Goal: Task Accomplishment & Management: Manage account settings

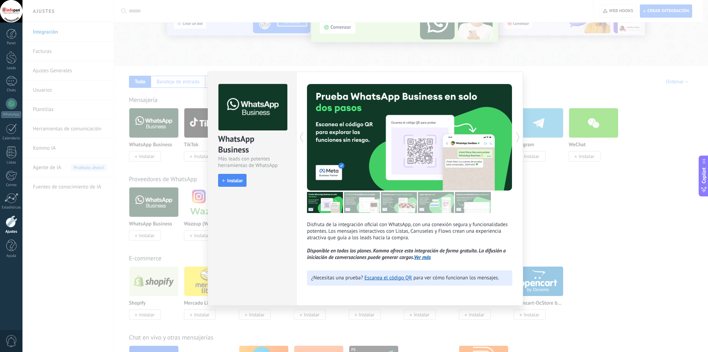
click at [577, 78] on div "WhatsApp Business Más leads con potentes herramientas de WhatsApp install Insta…" at bounding box center [365, 176] width 686 height 352
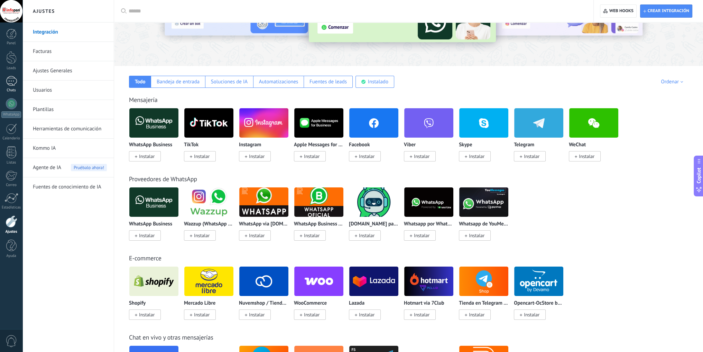
drag, startPoint x: 11, startPoint y: 84, endPoint x: 15, endPoint y: 84, distance: 3.8
click at [11, 84] on div at bounding box center [11, 81] width 11 height 10
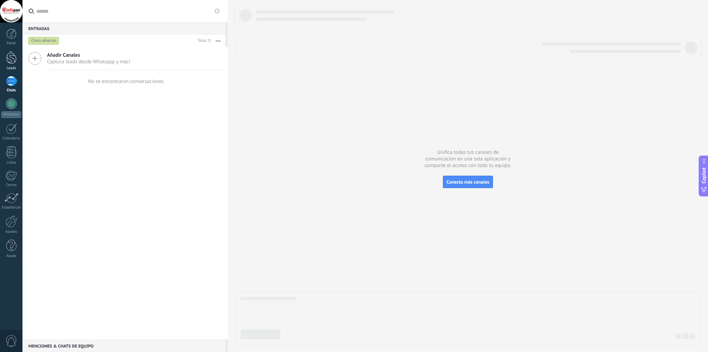
click at [11, 57] on div at bounding box center [11, 57] width 10 height 13
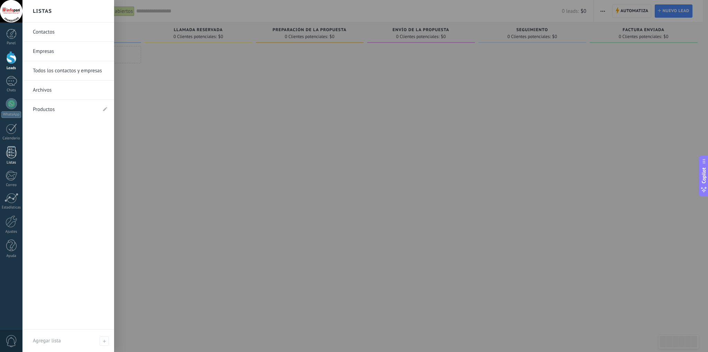
click at [6, 151] on div at bounding box center [11, 152] width 10 height 12
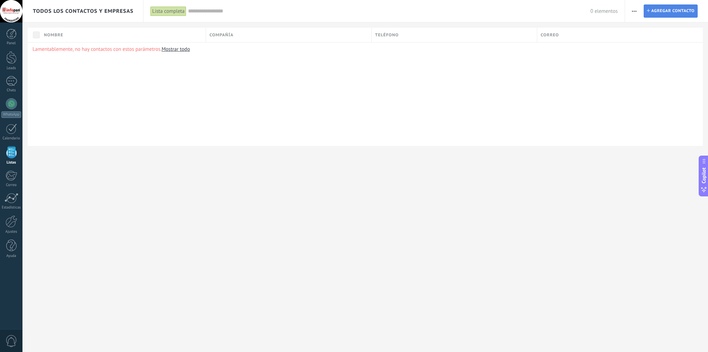
click at [659, 16] on span "Agregar contacto" at bounding box center [672, 11] width 43 height 12
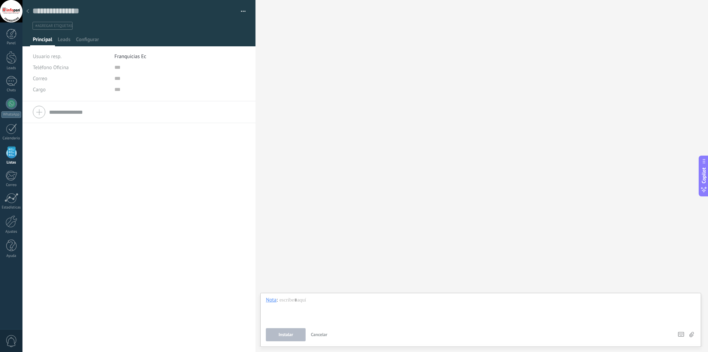
click at [28, 13] on div at bounding box center [28, 11] width 10 height 13
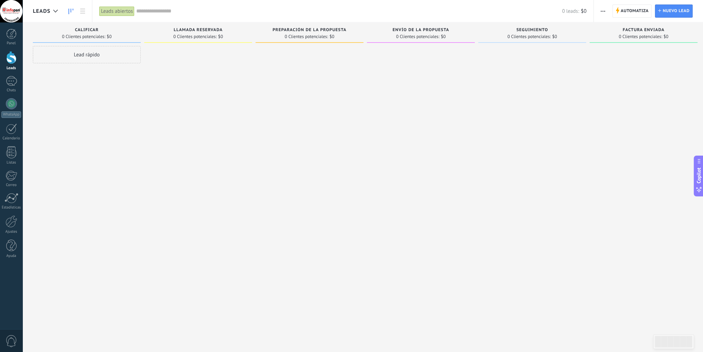
click at [599, 11] on button "button" at bounding box center [603, 10] width 10 height 13
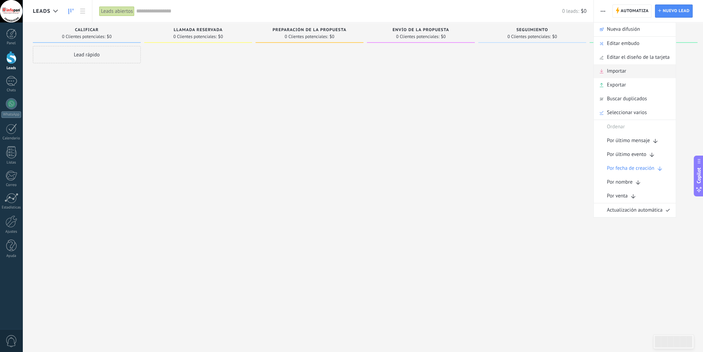
click at [629, 73] on div "Importar" at bounding box center [635, 71] width 82 height 14
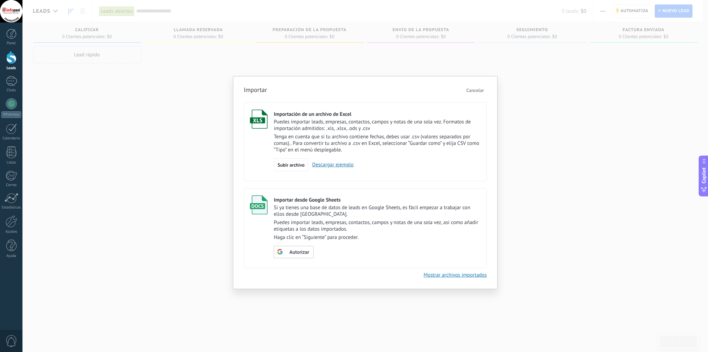
click at [481, 88] on span "Cancelar" at bounding box center [475, 90] width 18 height 6
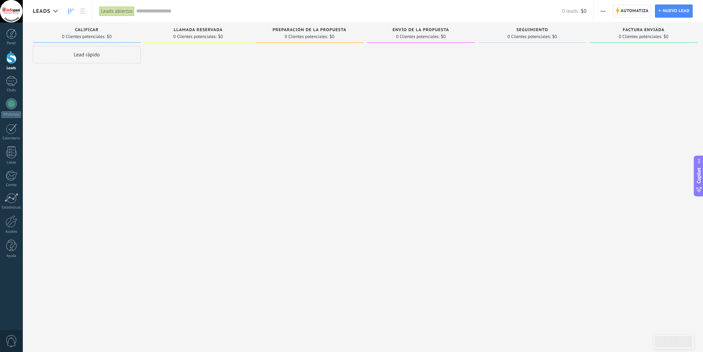
click at [639, 11] on span "Automatiza" at bounding box center [635, 11] width 28 height 12
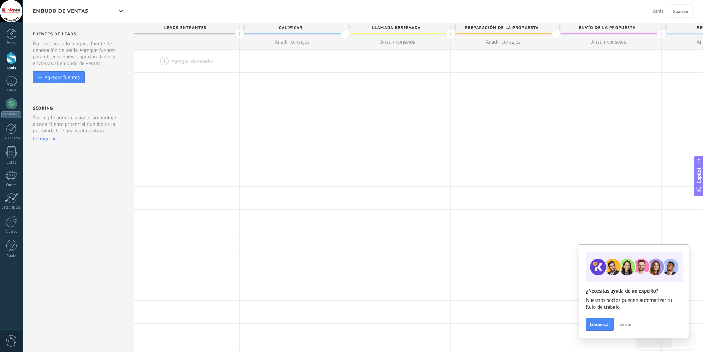
click at [105, 11] on div "Embudo de ventas" at bounding box center [73, 11] width 80 height 22
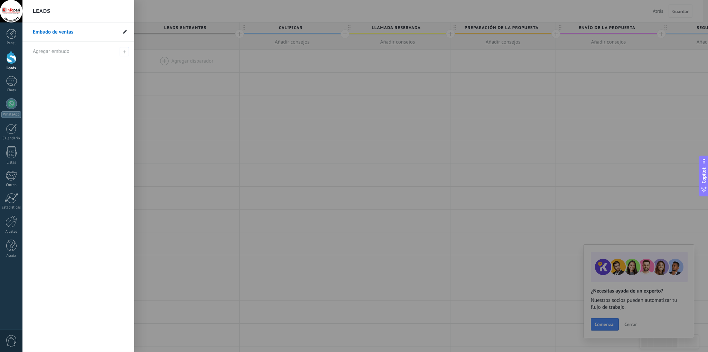
click at [124, 32] on use at bounding box center [125, 31] width 4 height 4
click at [157, 64] on div at bounding box center [376, 176] width 708 height 352
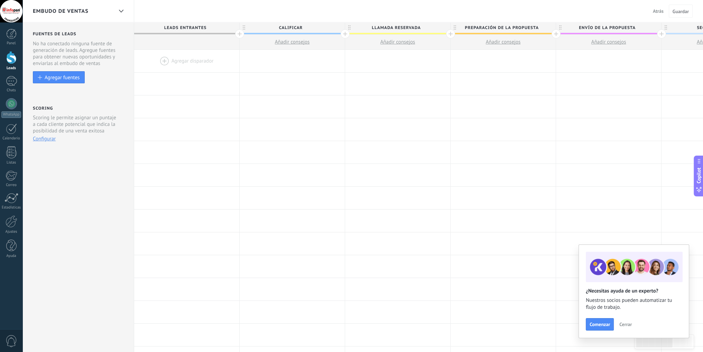
click at [663, 10] on button "Atrás" at bounding box center [658, 11] width 16 height 10
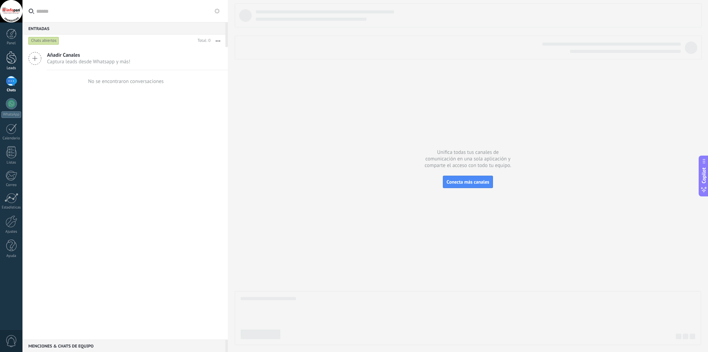
click at [13, 63] on div at bounding box center [11, 57] width 10 height 13
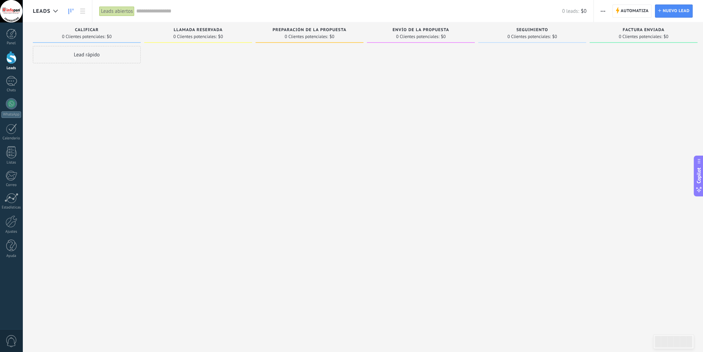
click at [605, 11] on button "button" at bounding box center [603, 10] width 10 height 13
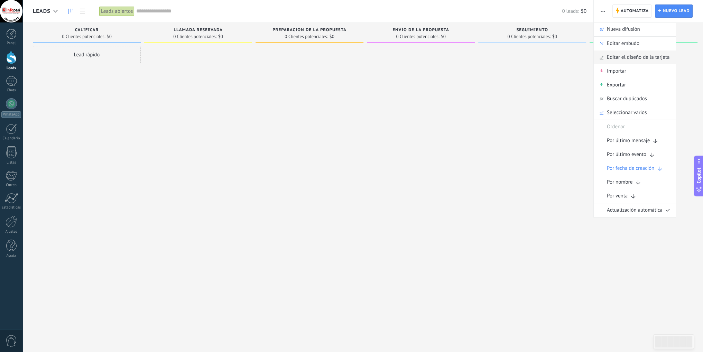
click at [609, 59] on span "Editar el diseño de la tarjeta" at bounding box center [638, 57] width 63 height 14
